Goal: Task Accomplishment & Management: Manage account settings

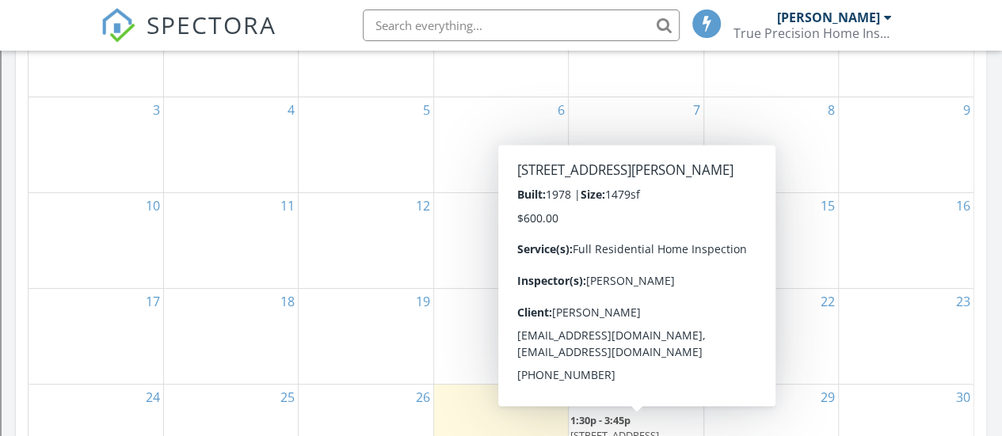
scroll to position [8, 8]
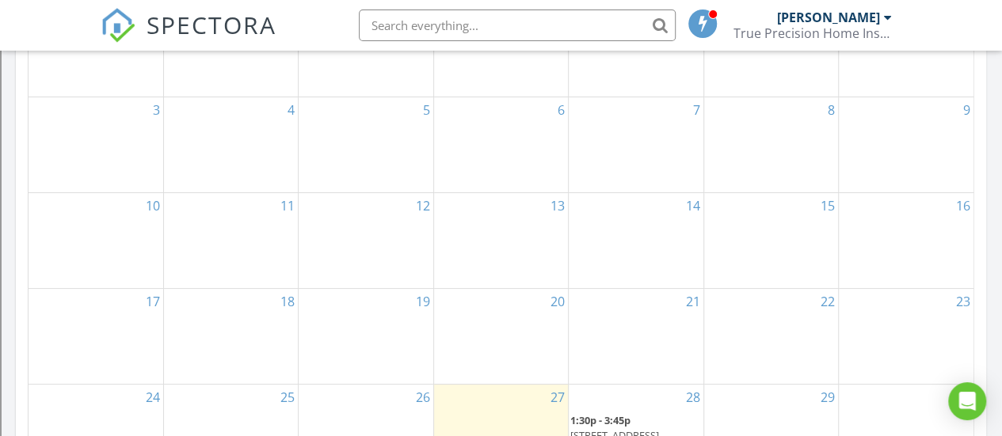
click at [625, 428] on span "[STREET_ADDRESS][PERSON_NAME]" at bounding box center [614, 442] width 89 height 29
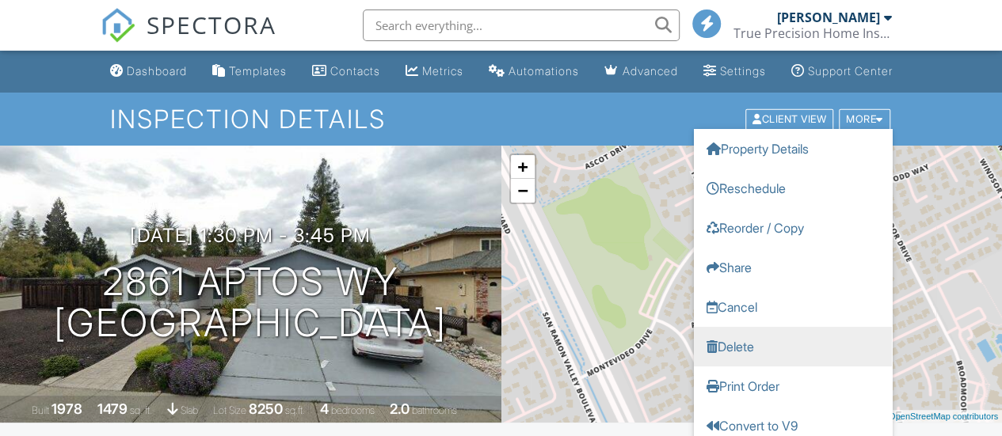
click at [752, 366] on link "Delete" at bounding box center [793, 346] width 198 height 40
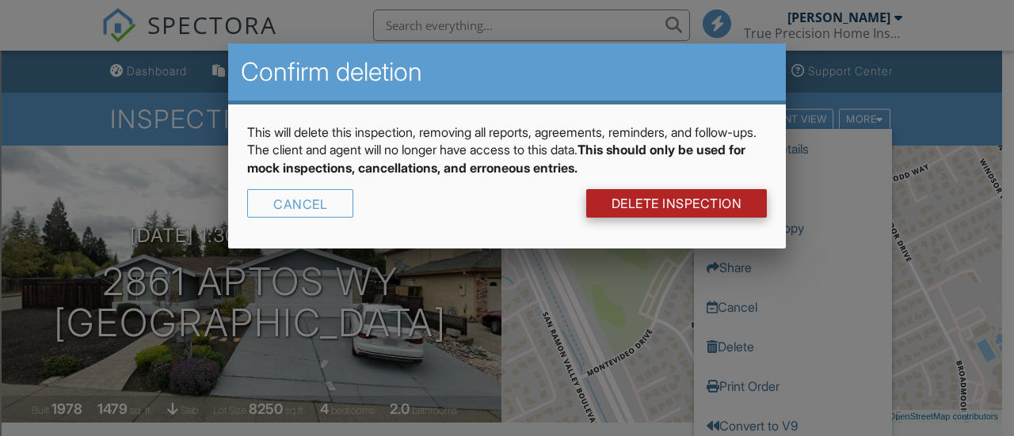
click at [638, 206] on link "DELETE Inspection" at bounding box center [676, 203] width 181 height 29
